Goal: Transaction & Acquisition: Register for event/course

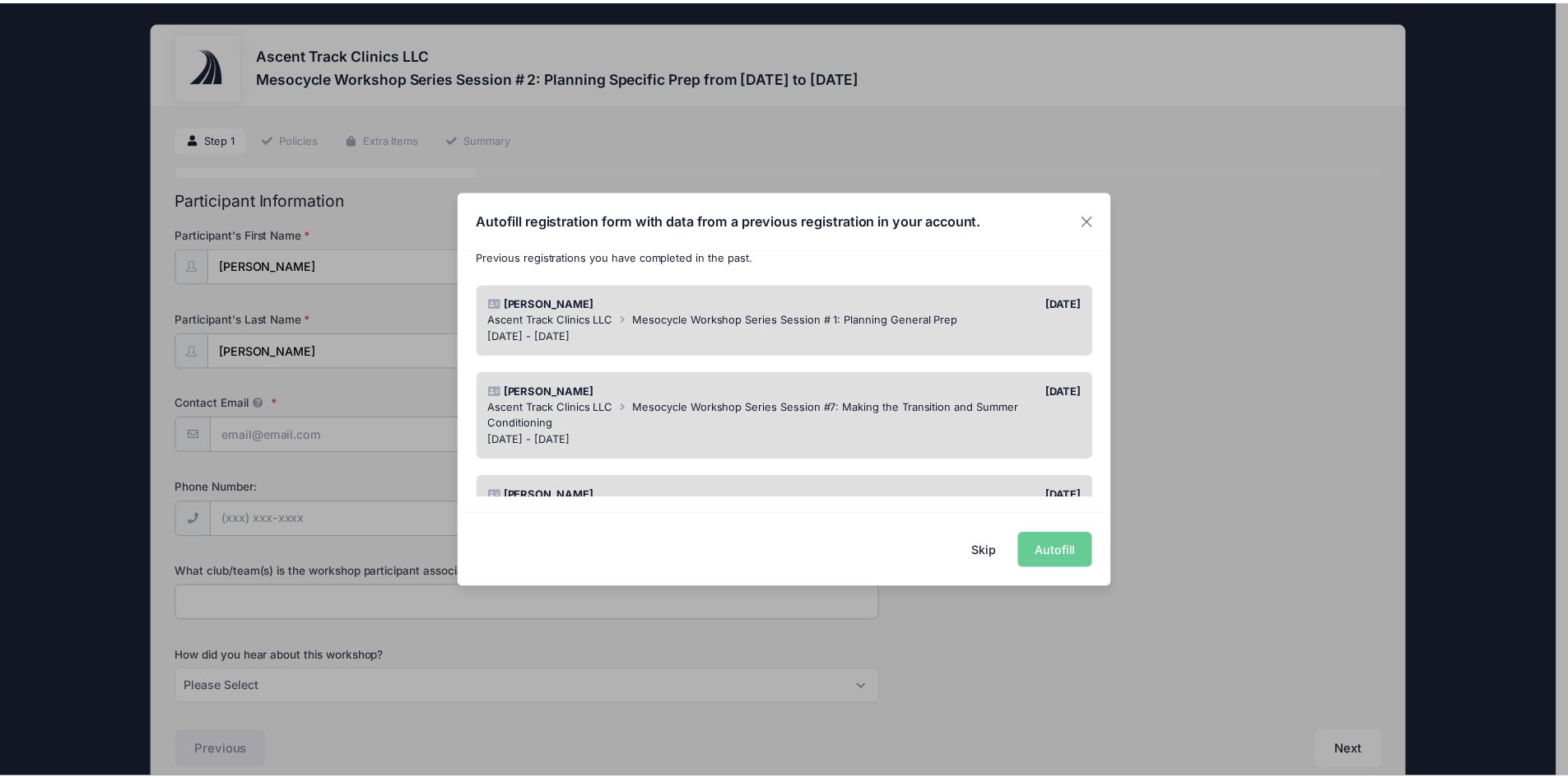
scroll to position [83, 0]
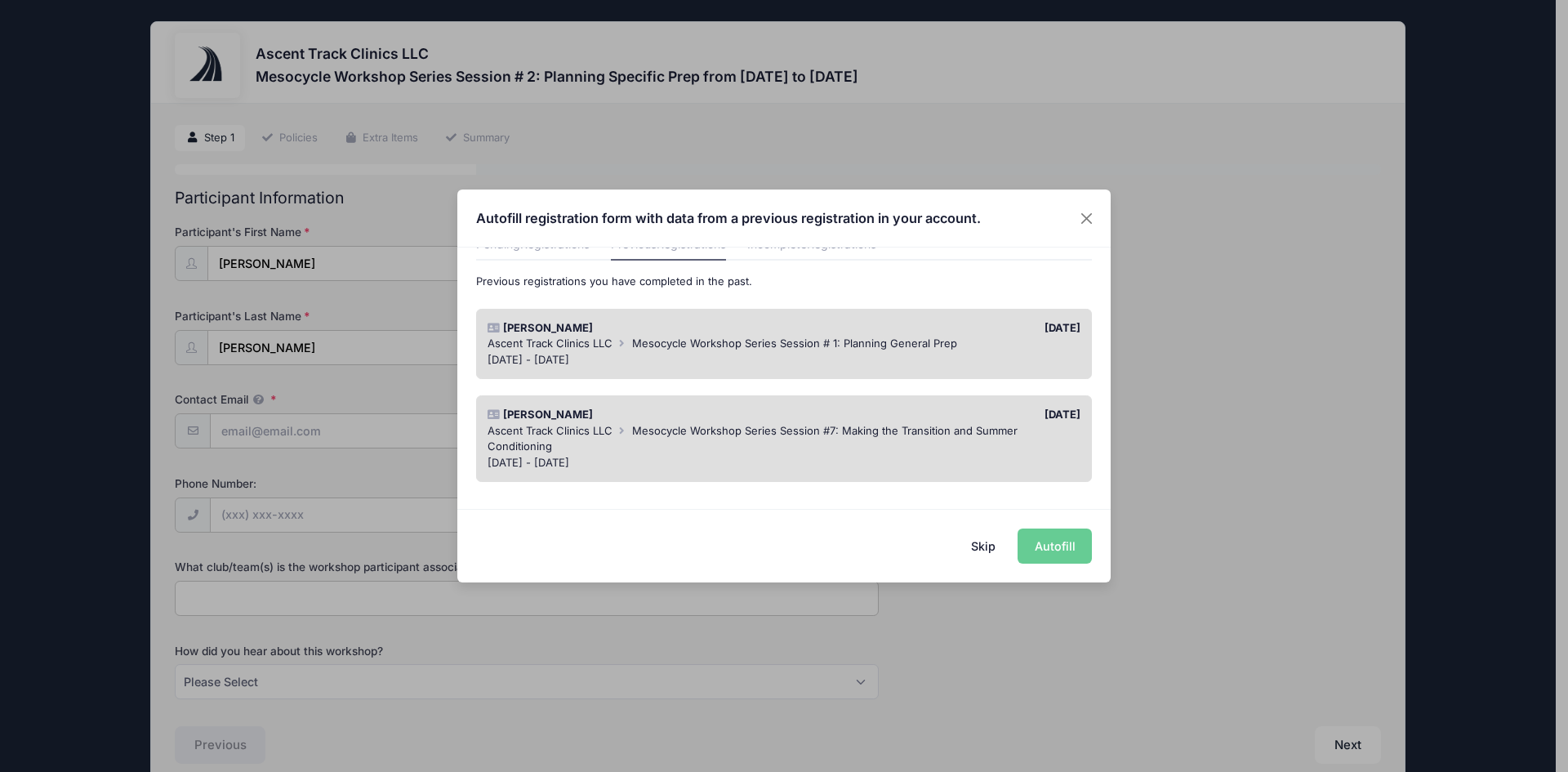
click at [893, 349] on div "Ascent Track Clinics LLC Mesocycle Workshop Series Session # 1: Planning Genera…" at bounding box center [784, 344] width 594 height 17
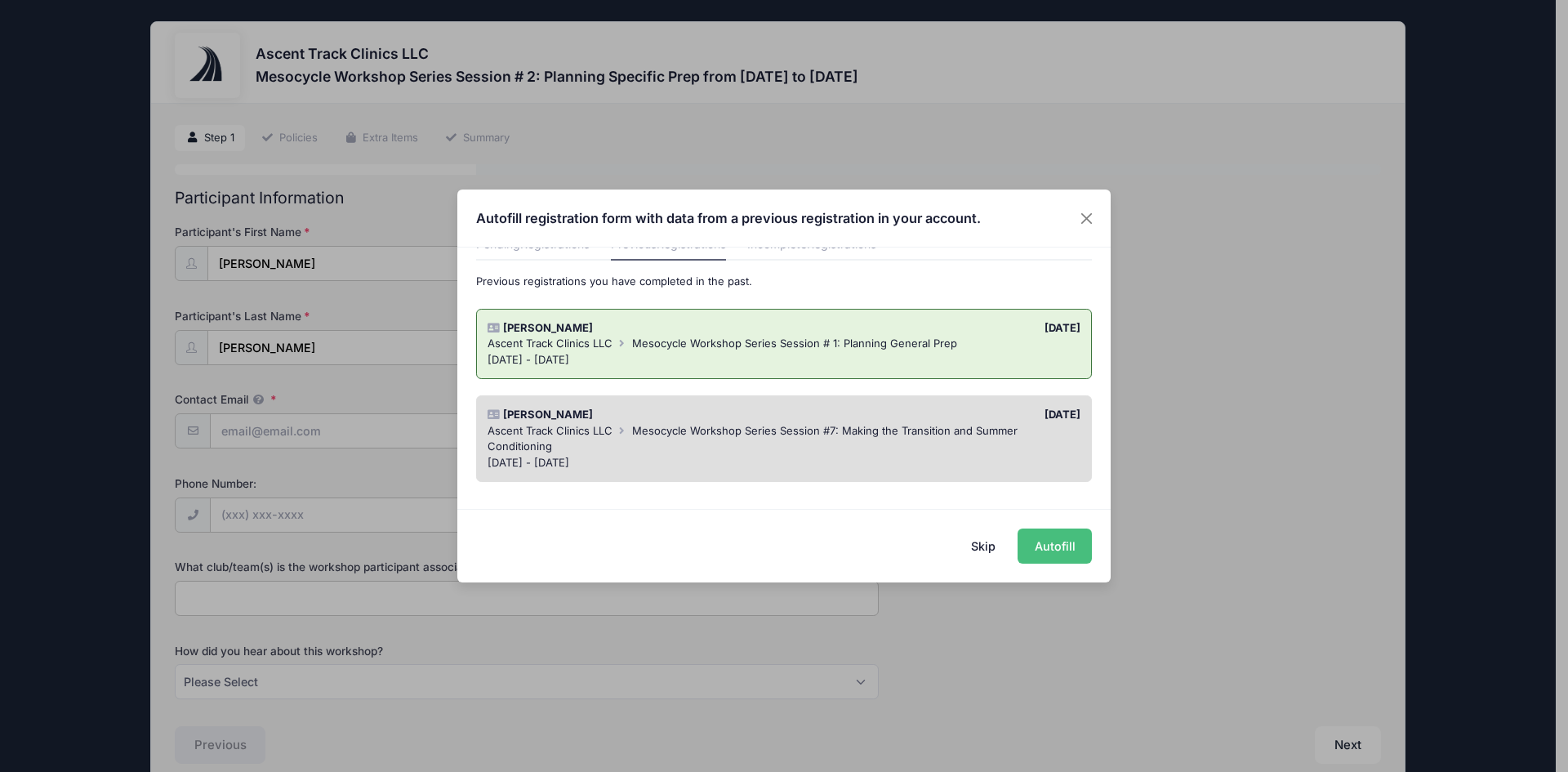
click at [1068, 552] on button "Autofill" at bounding box center [1054, 546] width 74 height 36
type input "deangleo@hotmail.com"
type input "8706437001"
type input "University of Arkansas at pine bluff"
select select "Instagram"
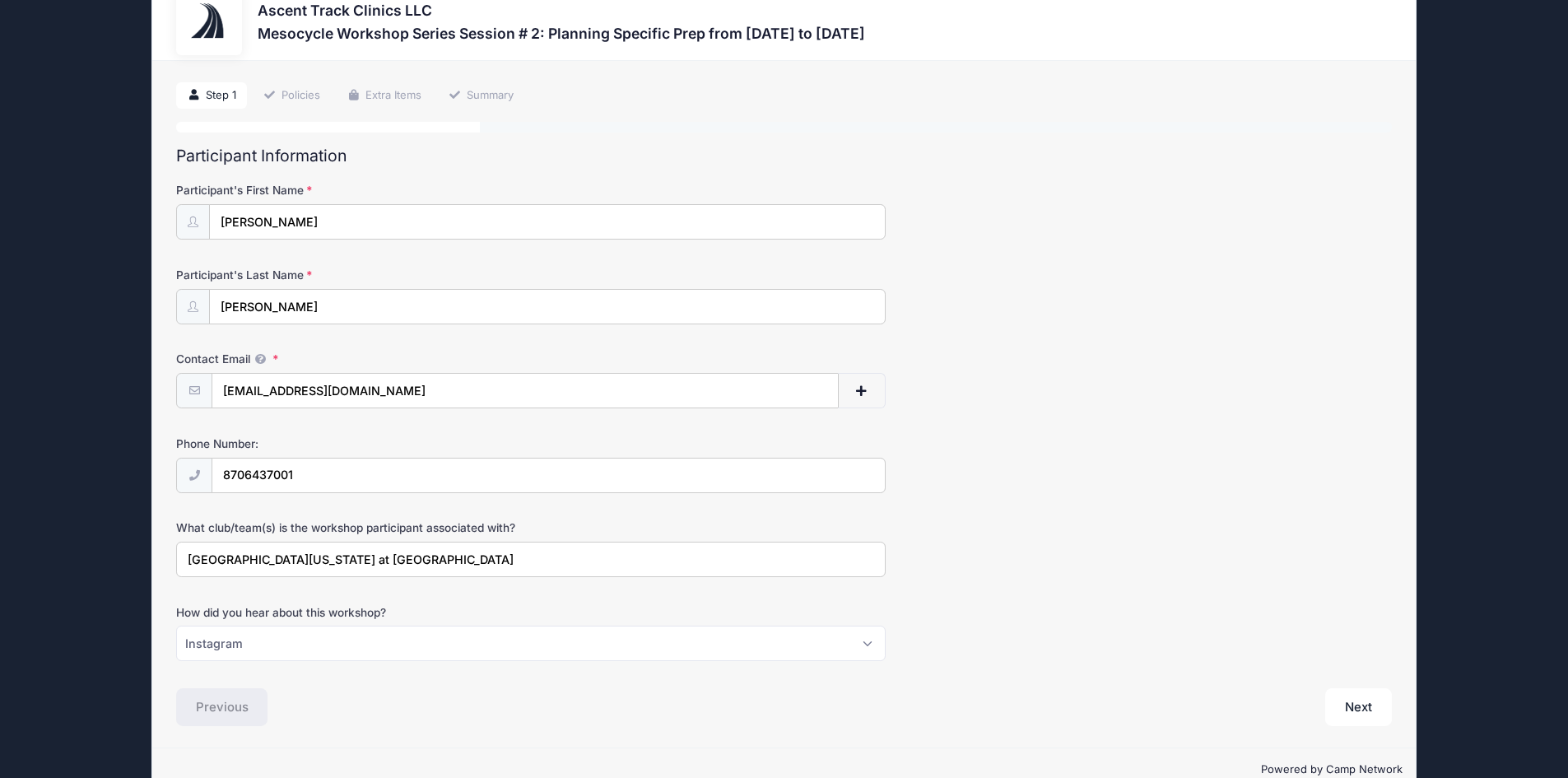
scroll to position [79, 0]
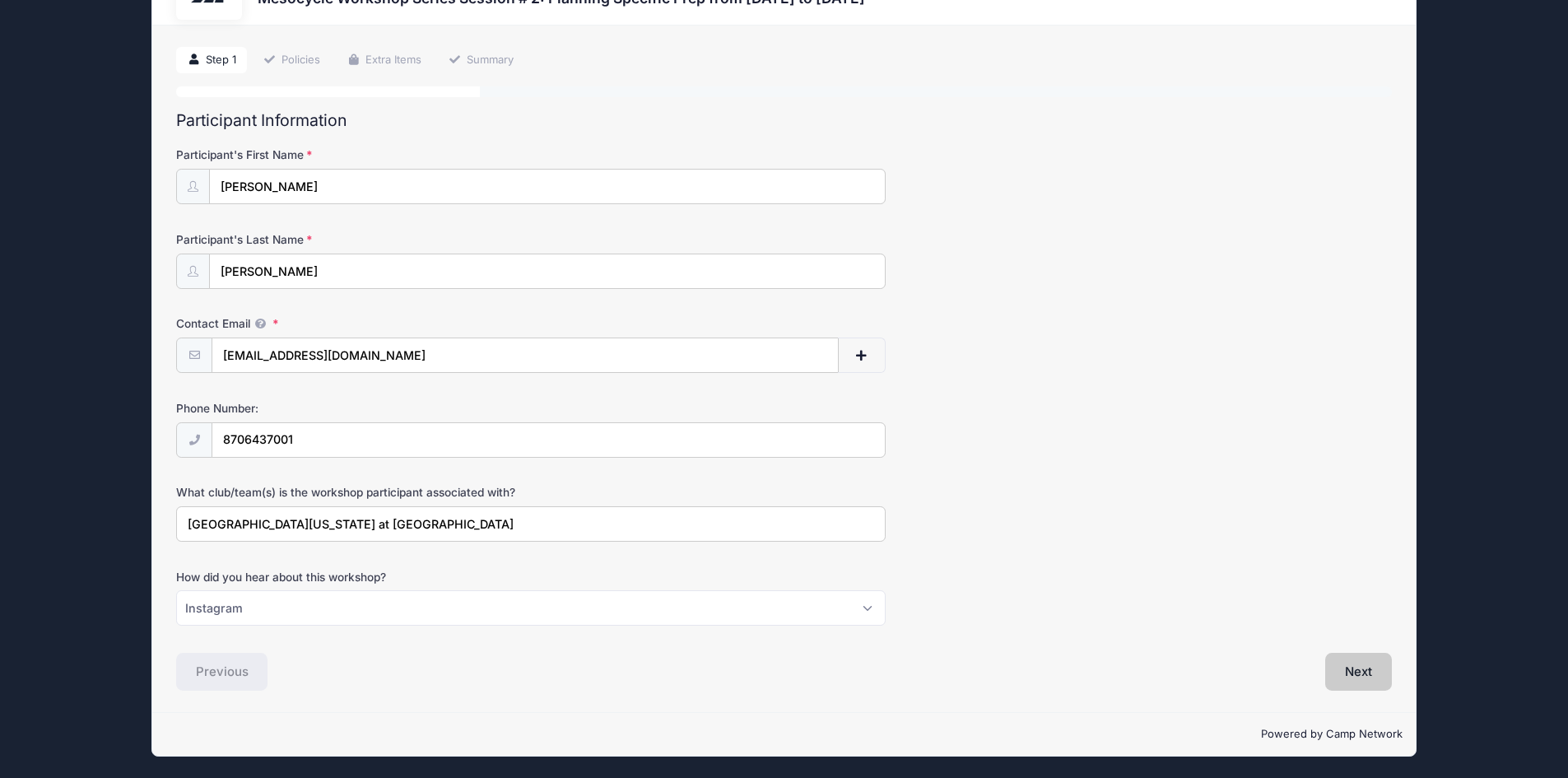
click at [1342, 679] on button "Next" at bounding box center [1357, 672] width 67 height 38
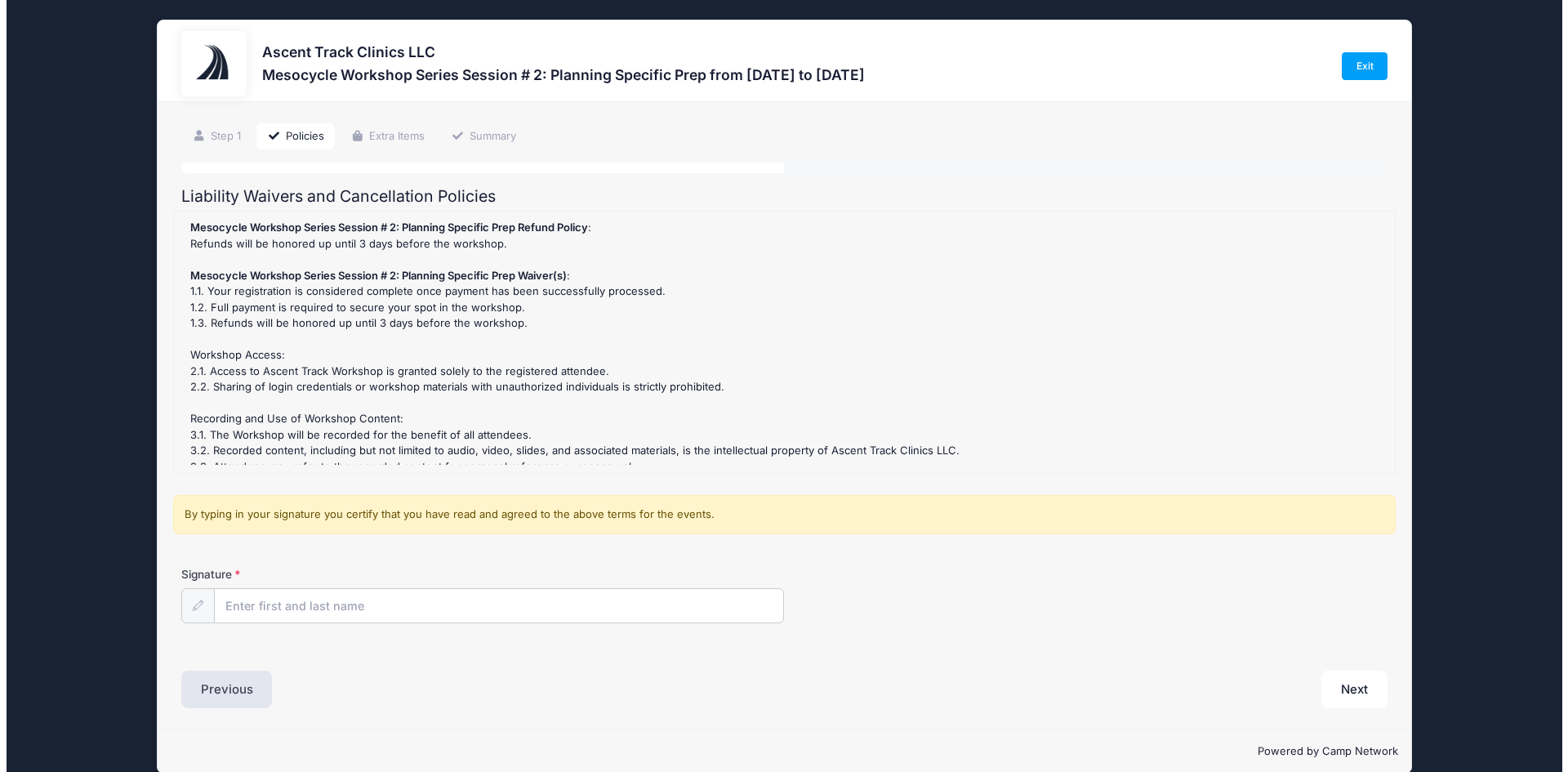
scroll to position [0, 0]
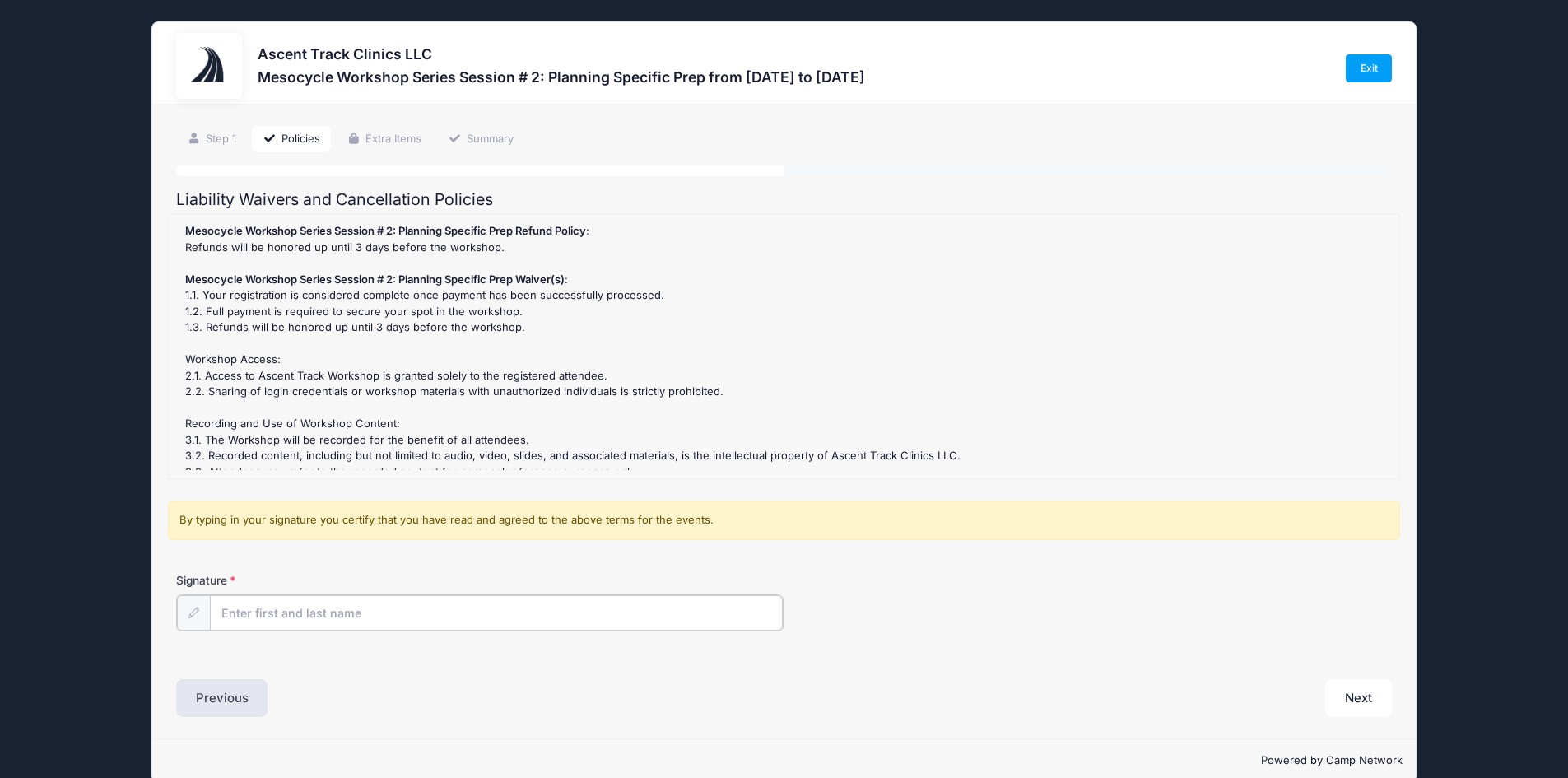
click at [319, 606] on input "Signature" at bounding box center [496, 613] width 574 height 36
type input "Chris McCoy"
click at [1348, 695] on button "Next" at bounding box center [1357, 696] width 67 height 38
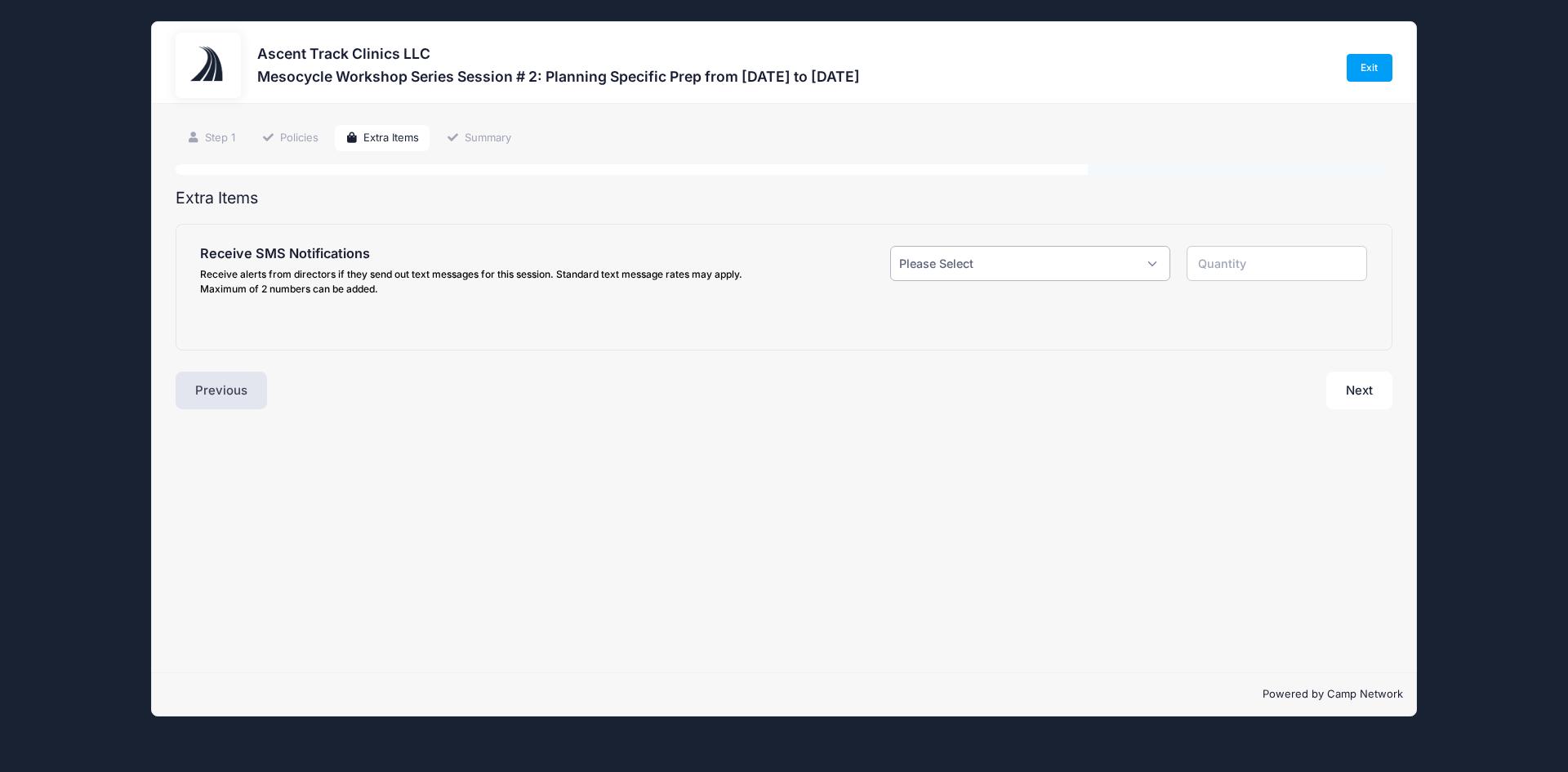
click at [988, 272] on select "Please Select Yes ($0.00) No" at bounding box center [1030, 264] width 280 height 36
click at [997, 401] on div "Next" at bounding box center [1091, 391] width 617 height 38
click at [1376, 392] on button "Next" at bounding box center [1359, 391] width 66 height 38
click at [1078, 268] on select "Please Select Yes ($0.00) No" at bounding box center [1030, 264] width 280 height 36
select select "0"
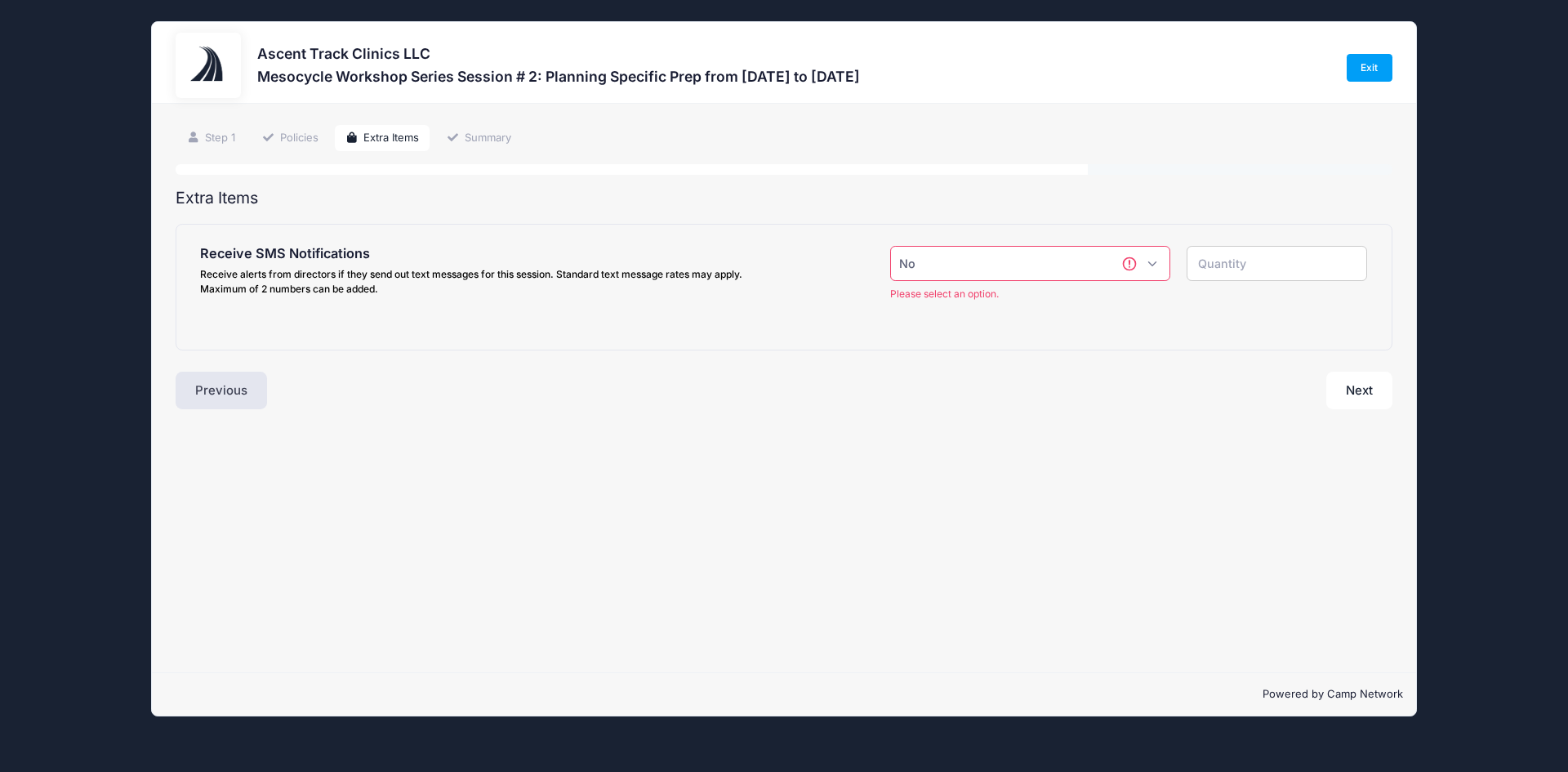
click at [890, 246] on select "Please Select Yes ($0.00) No" at bounding box center [1030, 264] width 280 height 36
type input "0"
click at [1352, 384] on button "Next" at bounding box center [1359, 391] width 66 height 38
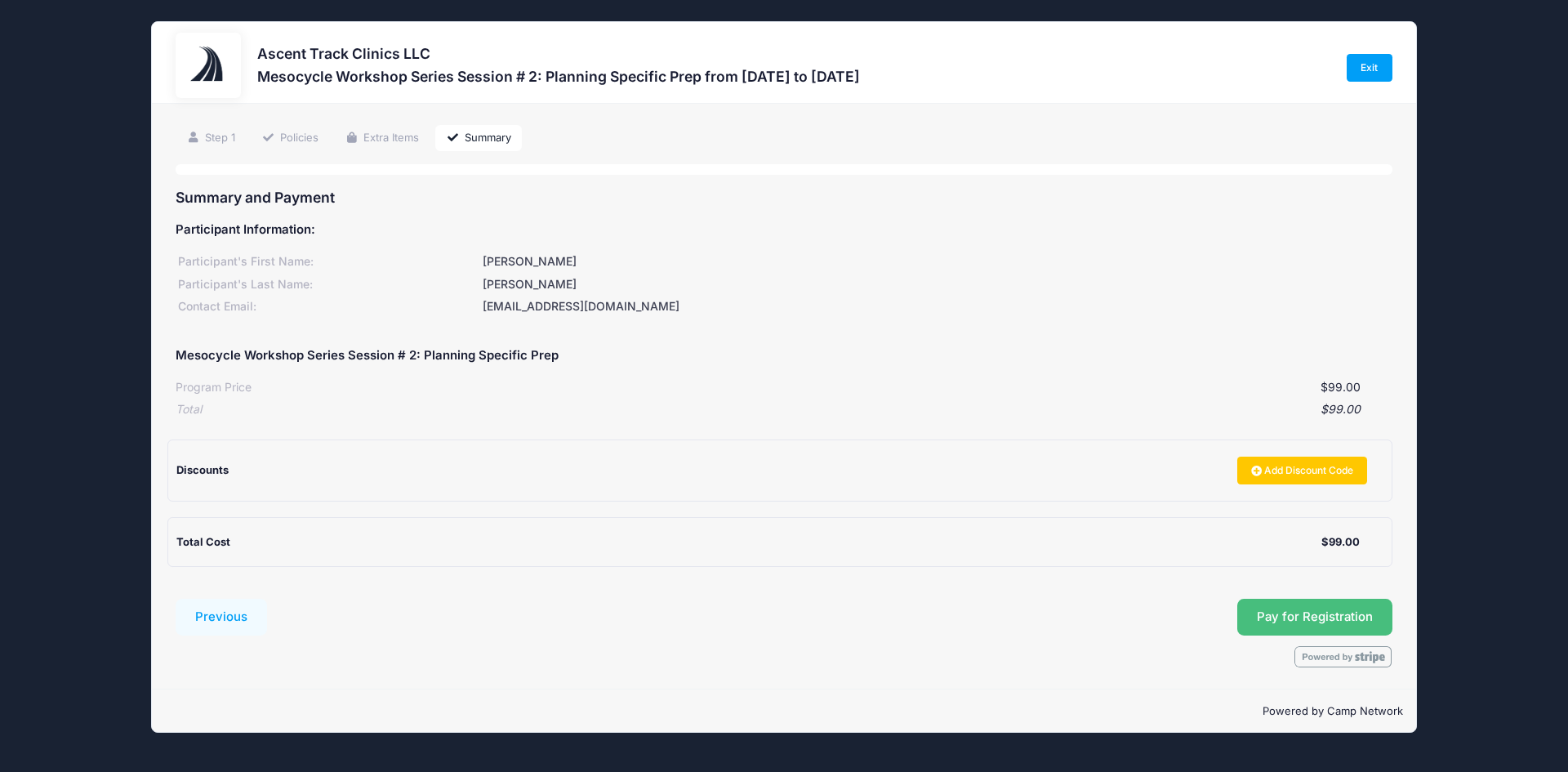
click at [1346, 617] on button "Pay for Registration" at bounding box center [1314, 618] width 155 height 38
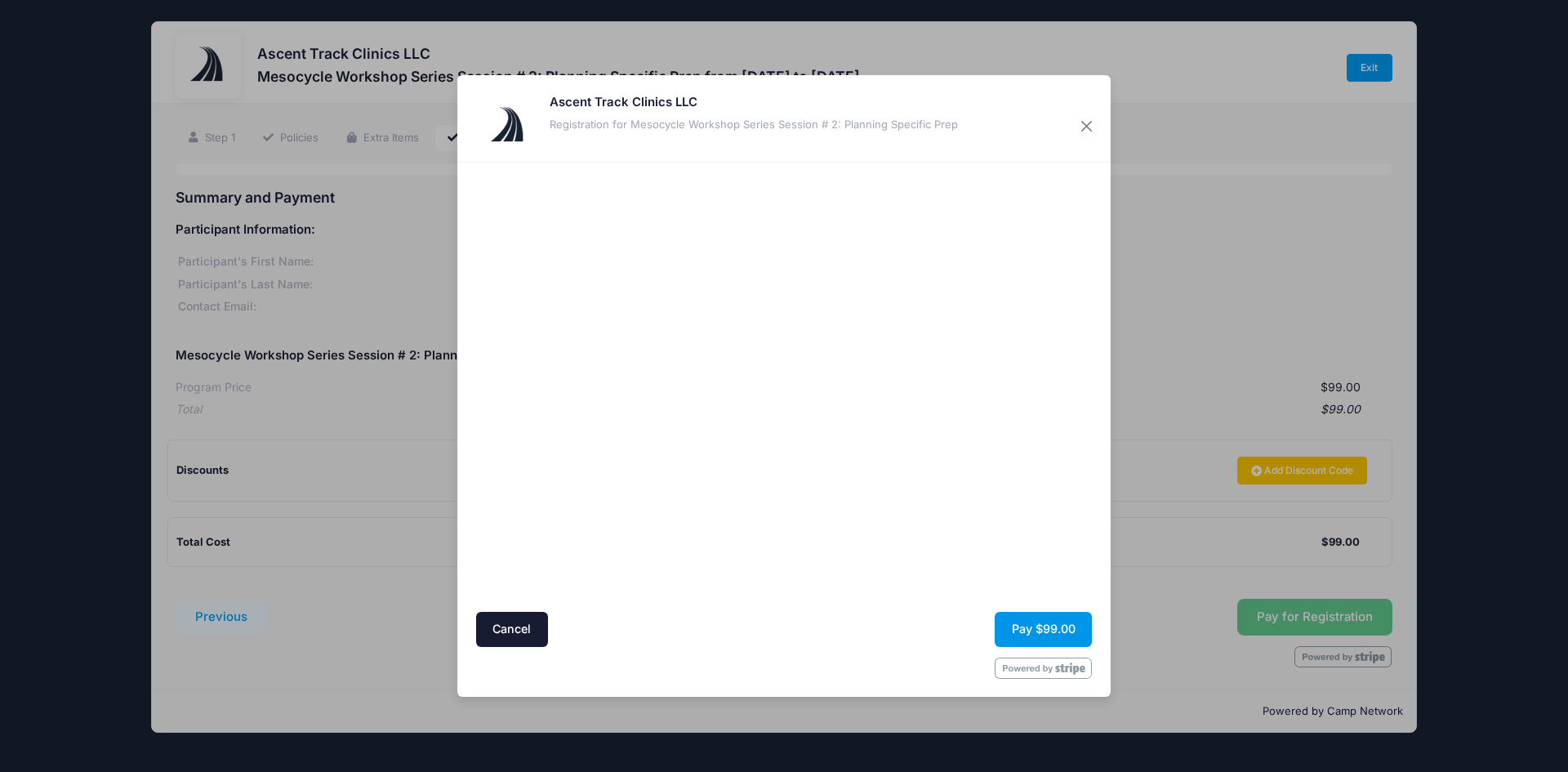
click at [1022, 642] on button "Pay $99.00" at bounding box center [1043, 630] width 97 height 36
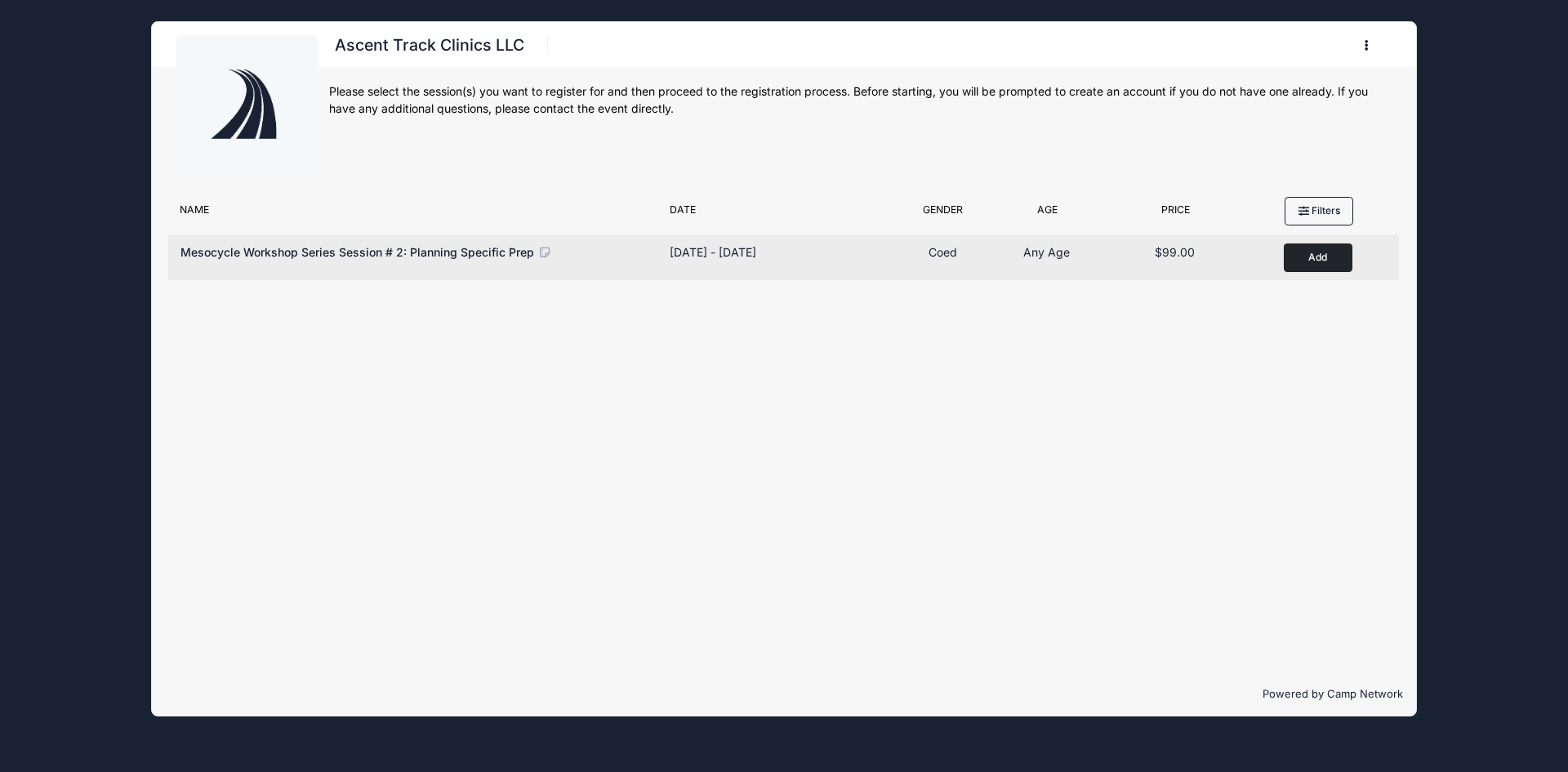
click at [488, 256] on span "Mesocycle Workshop Series Session # 2: Planning Specific Prep" at bounding box center [357, 252] width 353 height 14
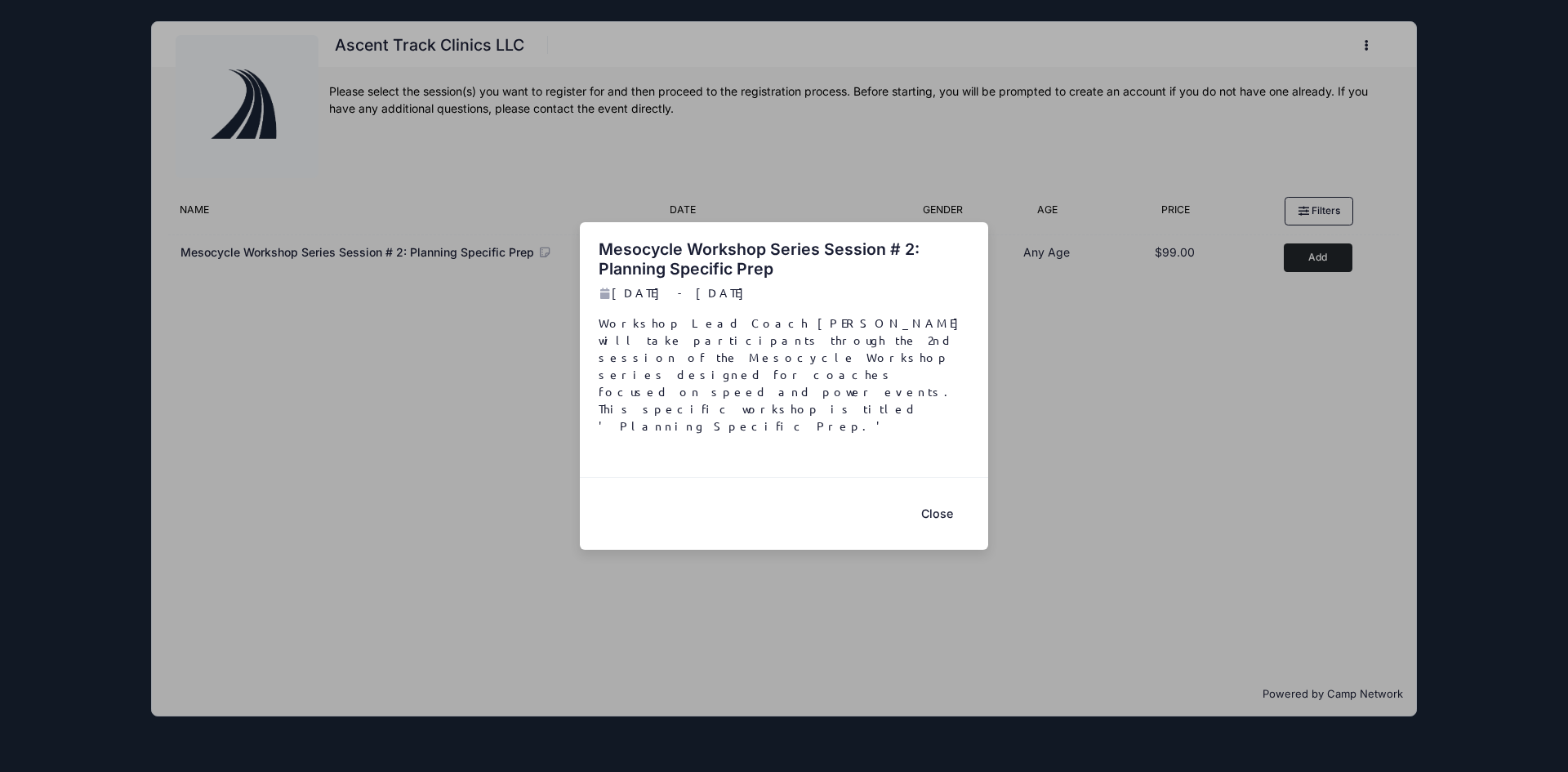
click at [930, 497] on button "Close" at bounding box center [936, 514] width 65 height 36
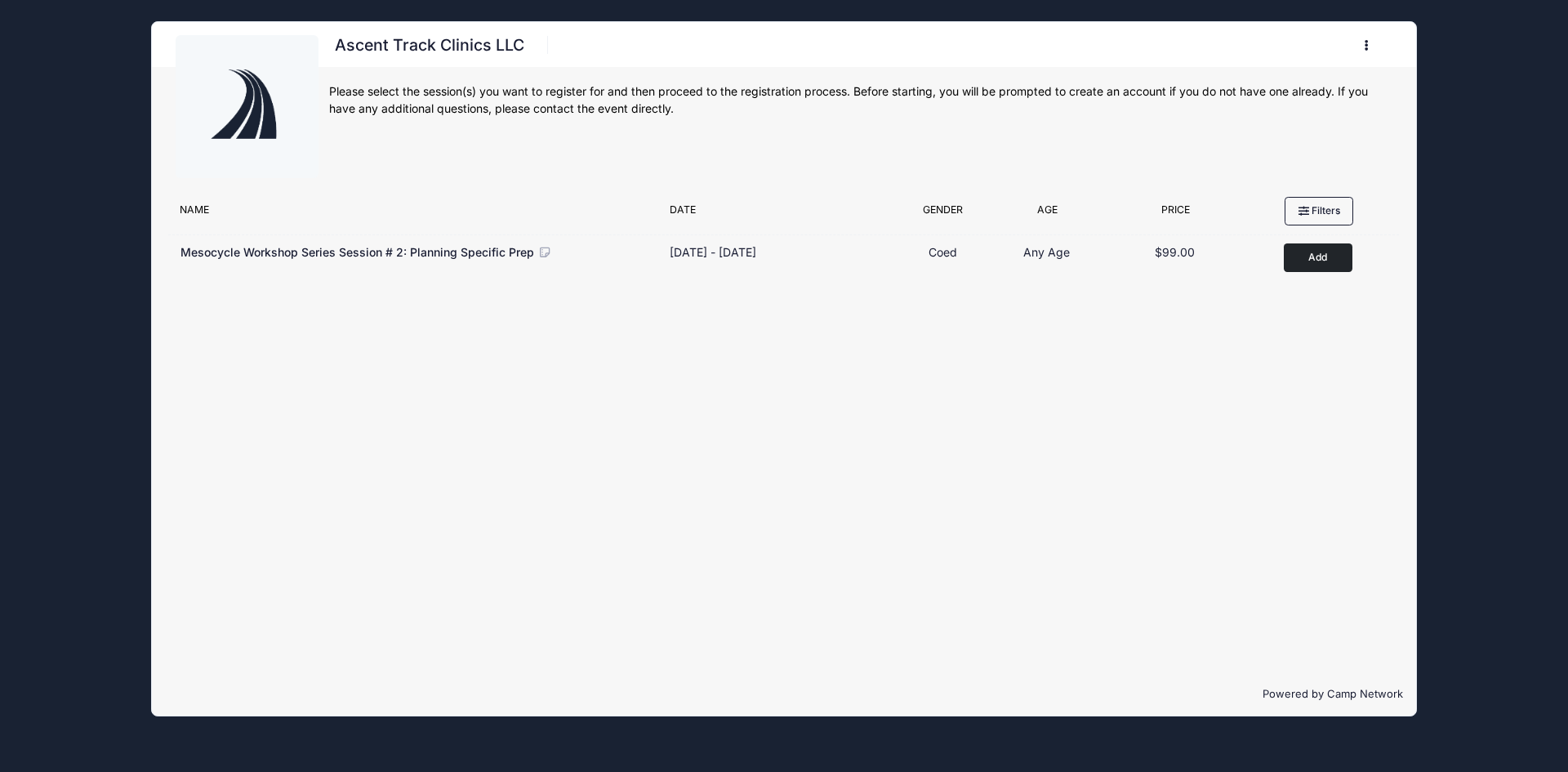
click at [1371, 41] on button "button" at bounding box center [1370, 44] width 44 height 29
click at [1283, 122] on link "Logout" at bounding box center [1290, 127] width 188 height 31
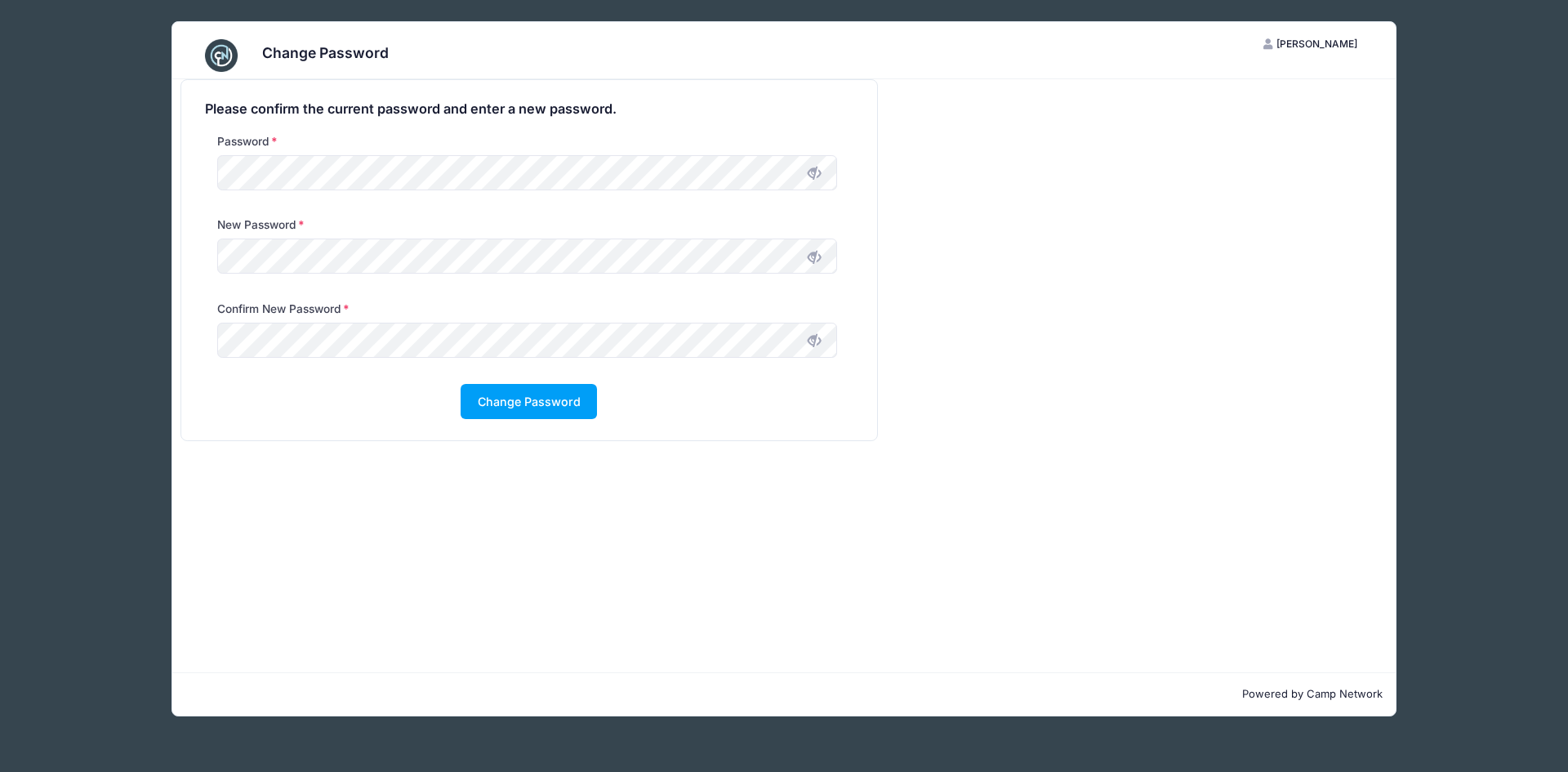
click at [819, 259] on icon at bounding box center [813, 257] width 13 height 13
drag, startPoint x: 823, startPoint y: 341, endPoint x: 813, endPoint y: 336, distance: 11.2
click at [822, 340] on span at bounding box center [814, 340] width 28 height 28
click at [562, 393] on button "Change Password" at bounding box center [529, 402] width 136 height 36
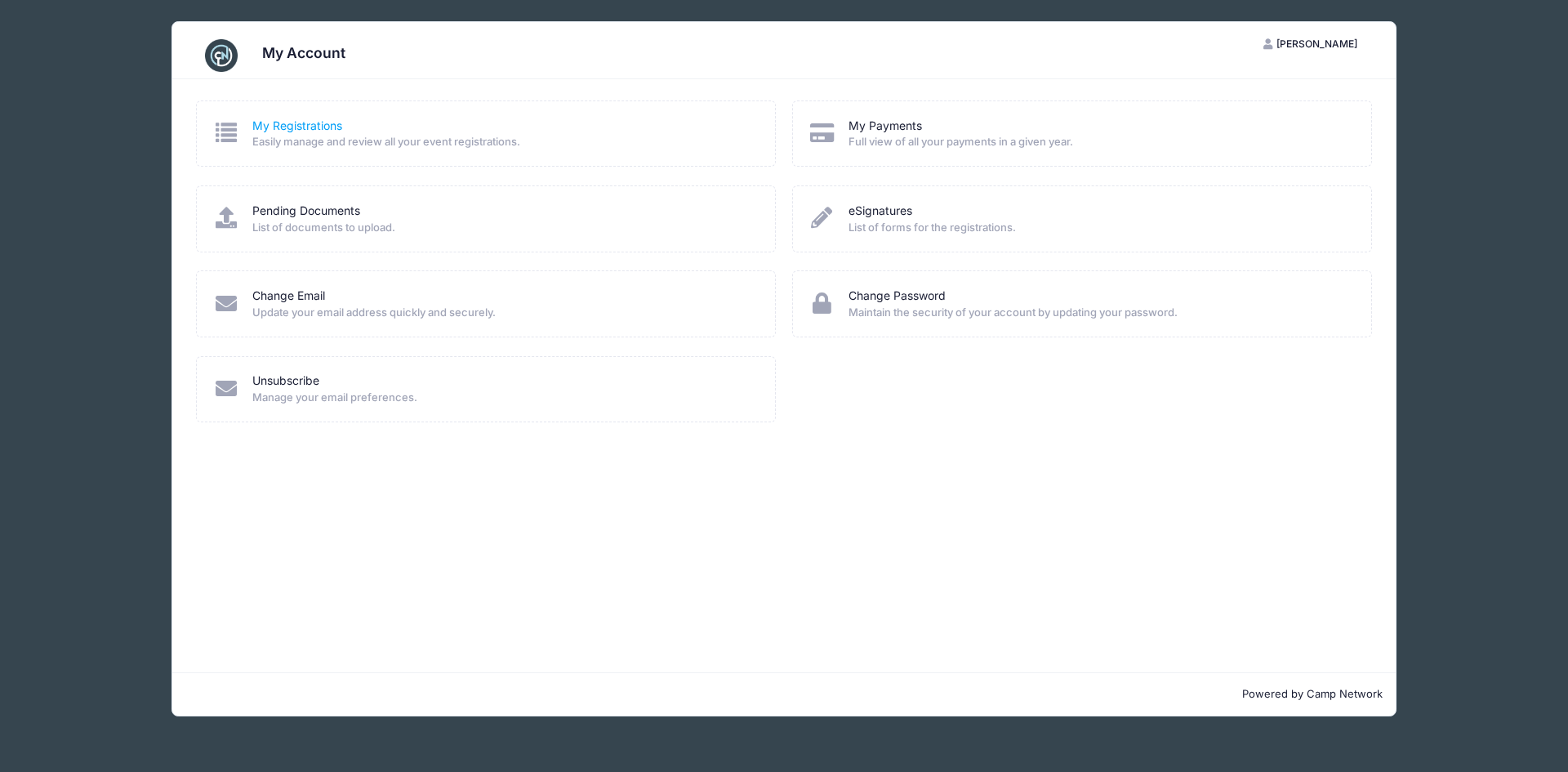
click at [310, 130] on link "My Registrations" at bounding box center [297, 125] width 90 height 17
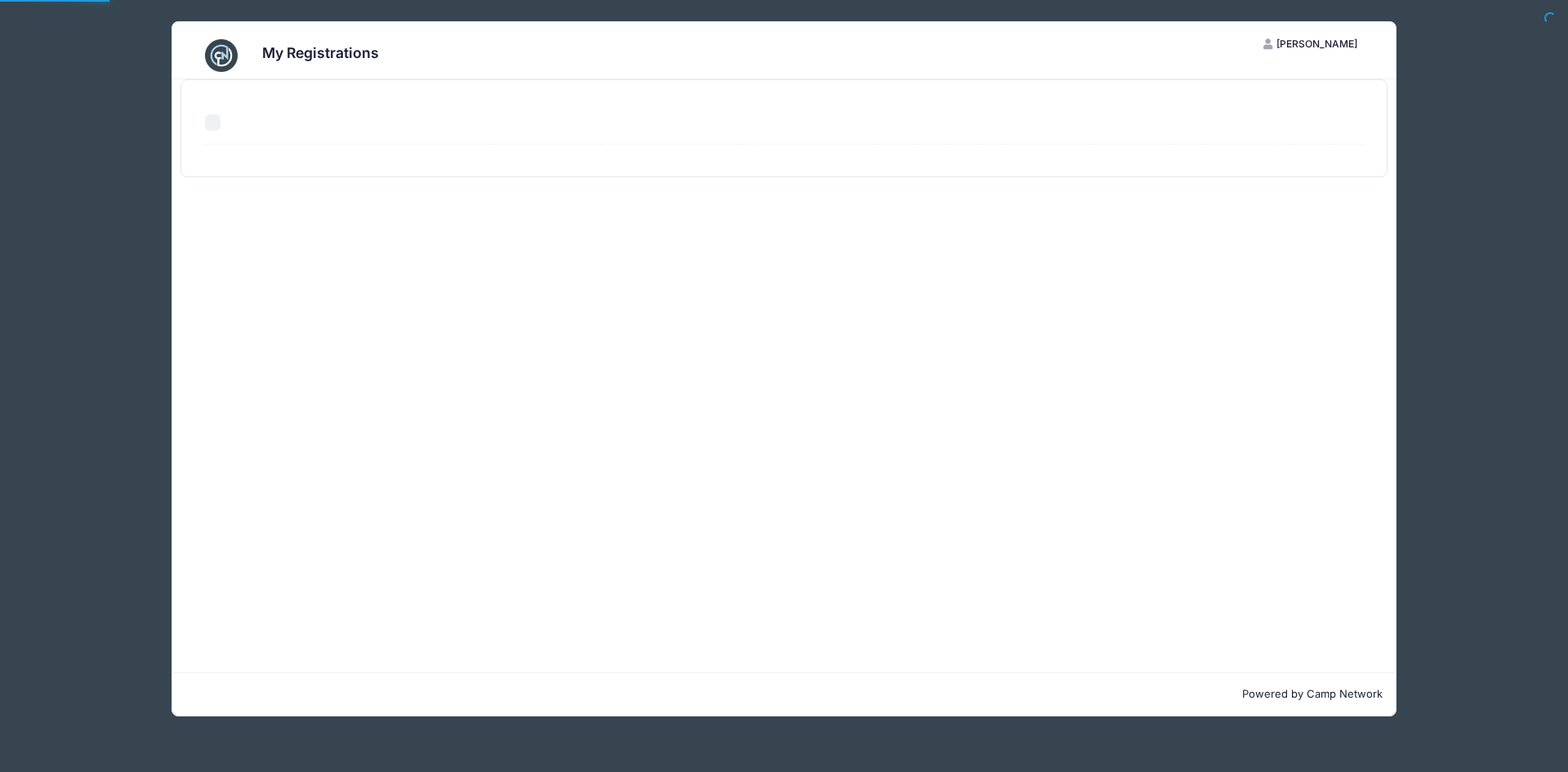
select select "50"
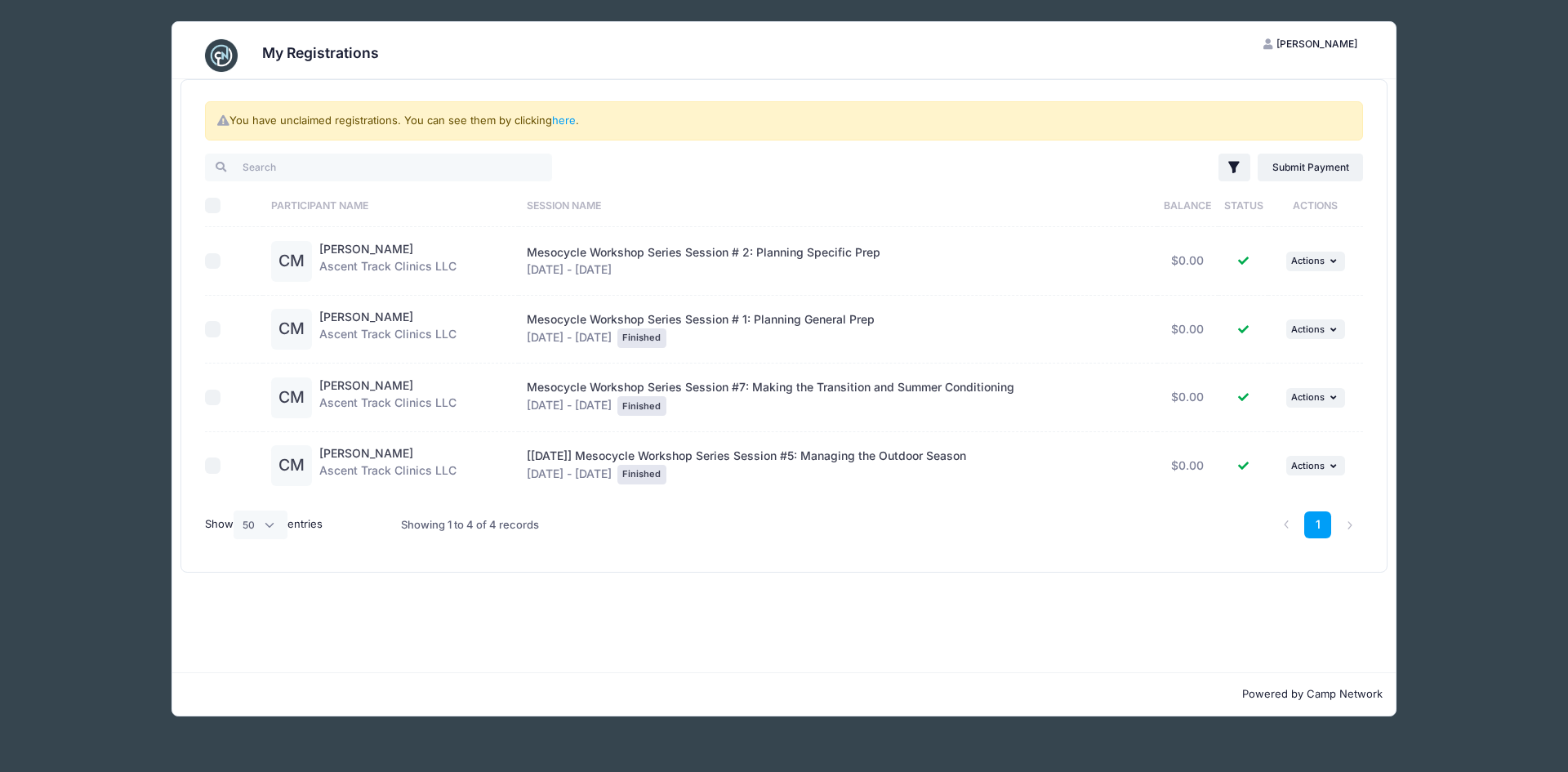
click at [1243, 262] on icon at bounding box center [1242, 261] width 13 height 11
click at [1323, 264] on span "Actions" at bounding box center [1307, 261] width 34 height 12
click at [1317, 332] on span "Actions" at bounding box center [1307, 330] width 34 height 12
click at [1275, 365] on link "View Registration" at bounding box center [1264, 364] width 148 height 31
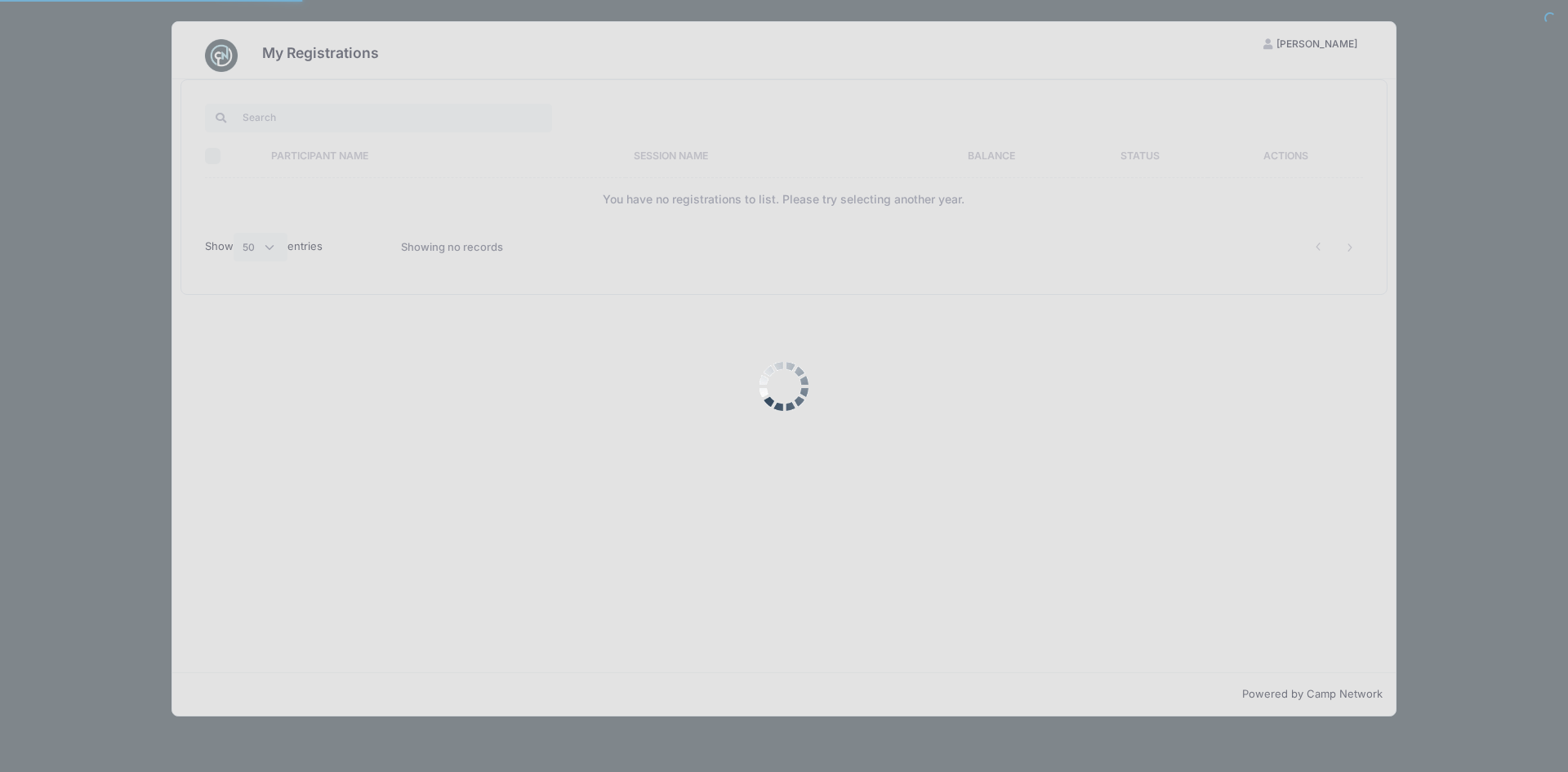
select select "50"
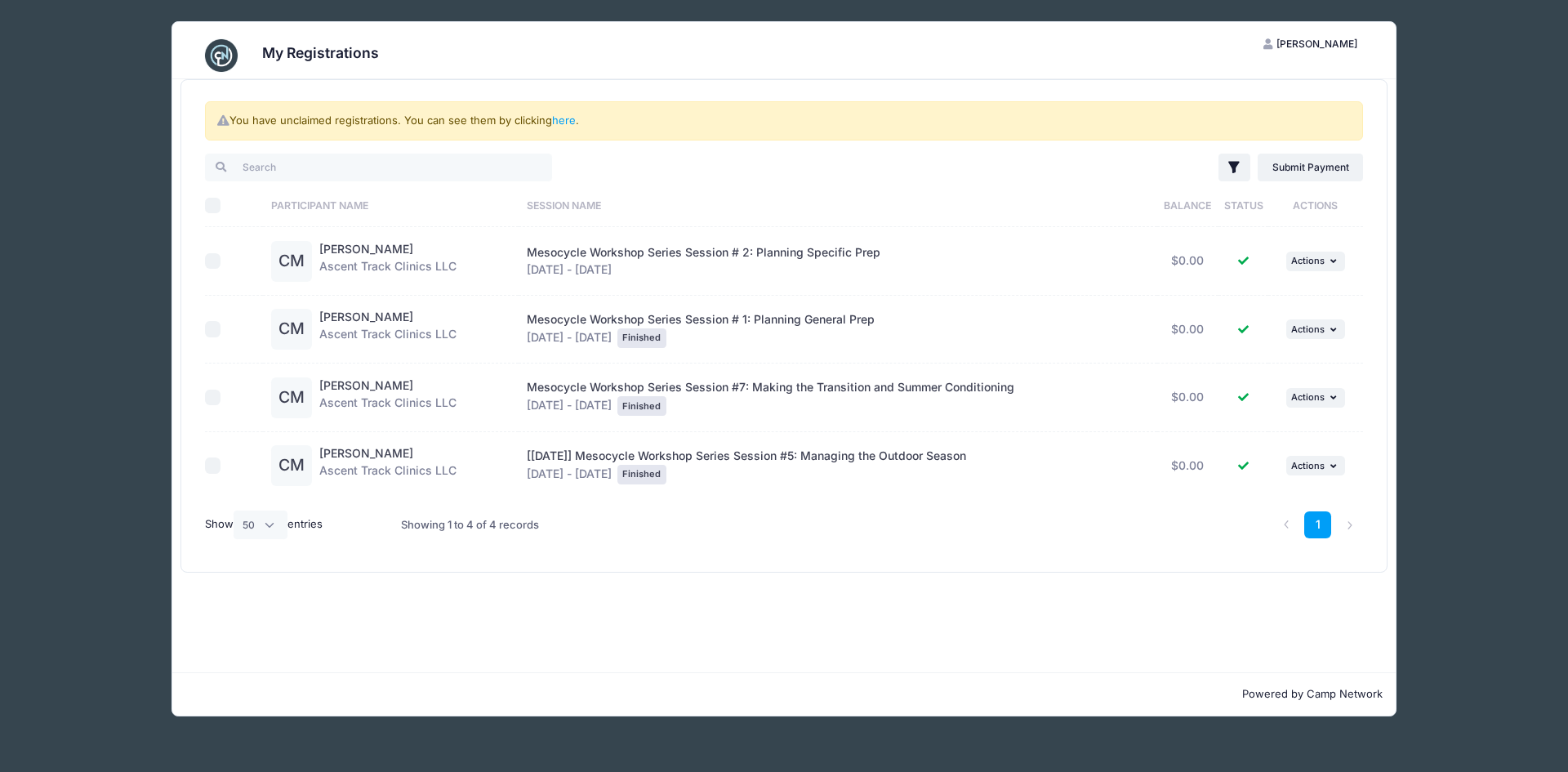
click at [658, 264] on div "Mesocycle Workshop Series Session # 2: Planning Specific Prep Oct 13 - Oct 13, …" at bounding box center [838, 261] width 623 height 35
click at [1295, 400] on span "Actions" at bounding box center [1307, 397] width 34 height 12
click at [1275, 433] on link "View Registration" at bounding box center [1264, 433] width 148 height 31
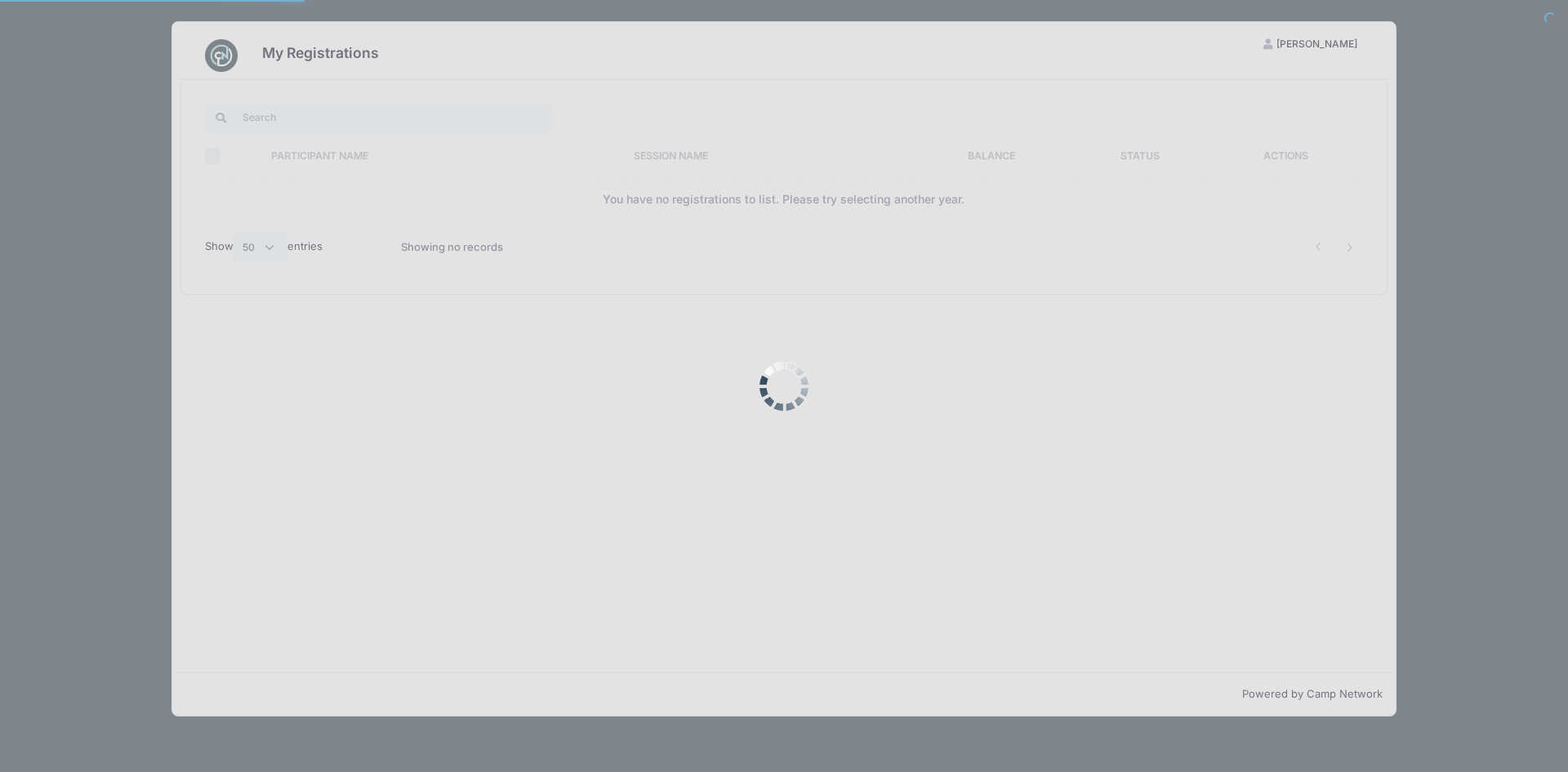
select select "50"
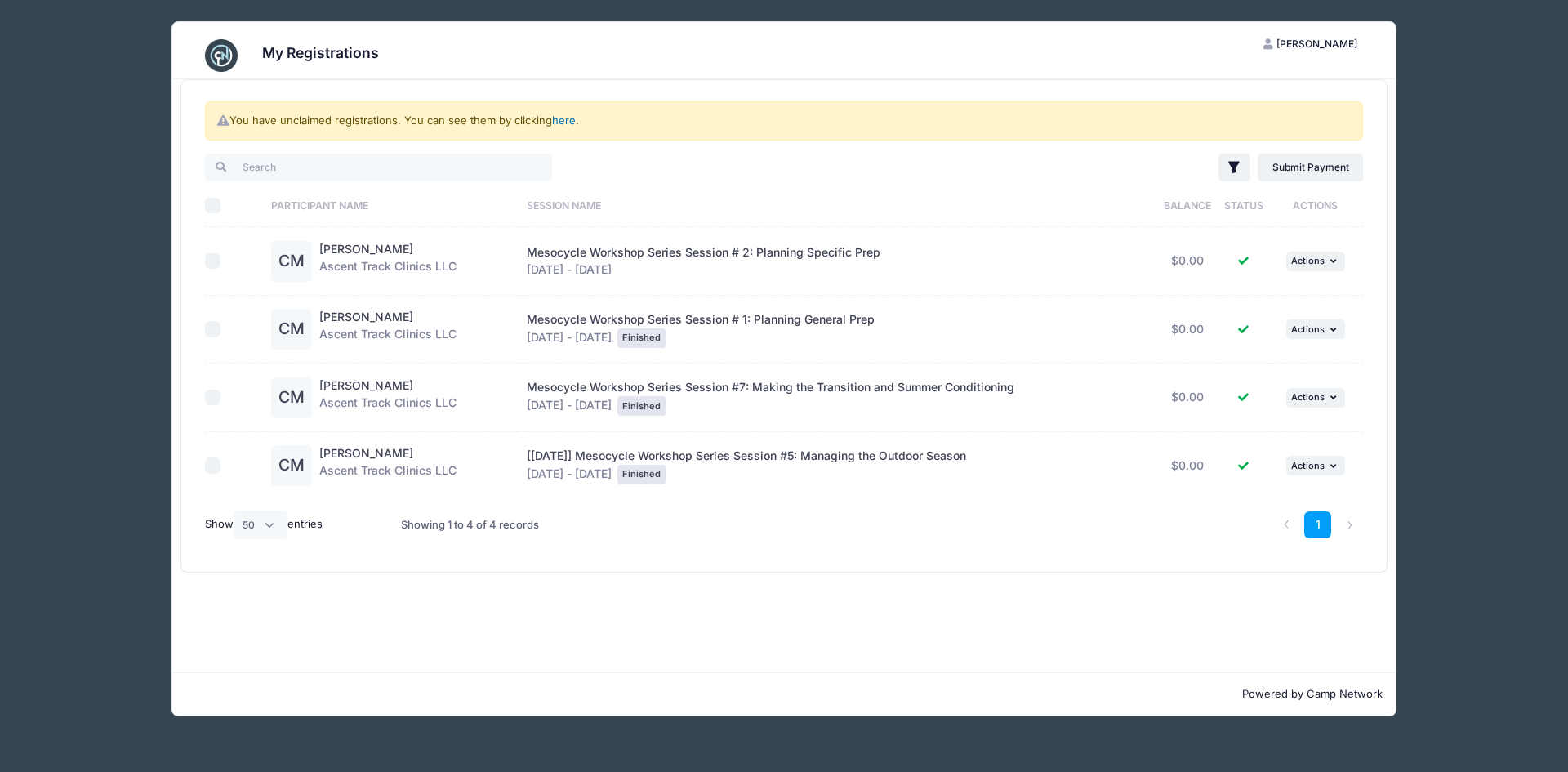
click at [569, 123] on link "here" at bounding box center [563, 119] width 24 height 13
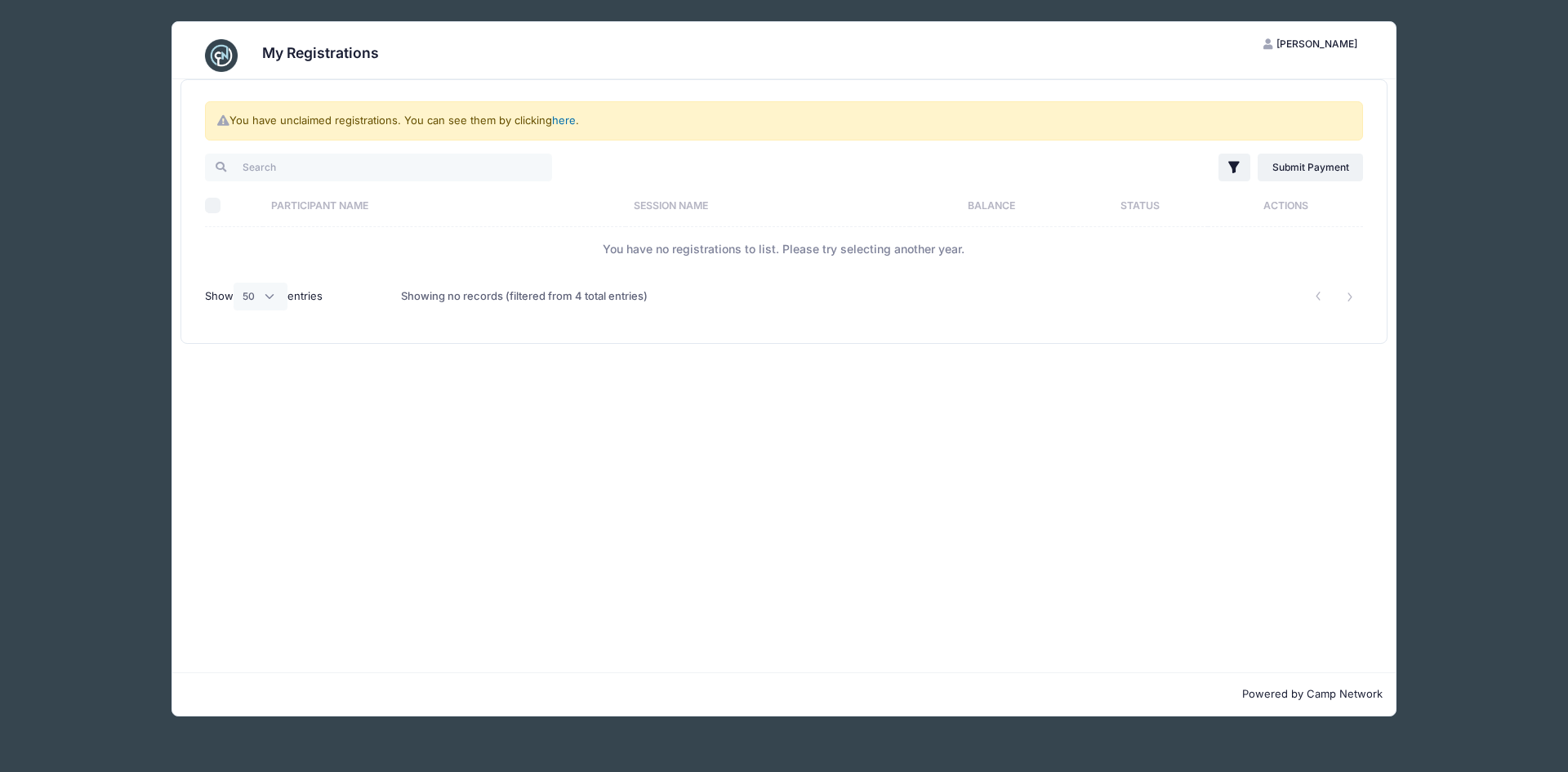
click at [561, 120] on link "here" at bounding box center [563, 119] width 24 height 13
